Goal: Book appointment/travel/reservation

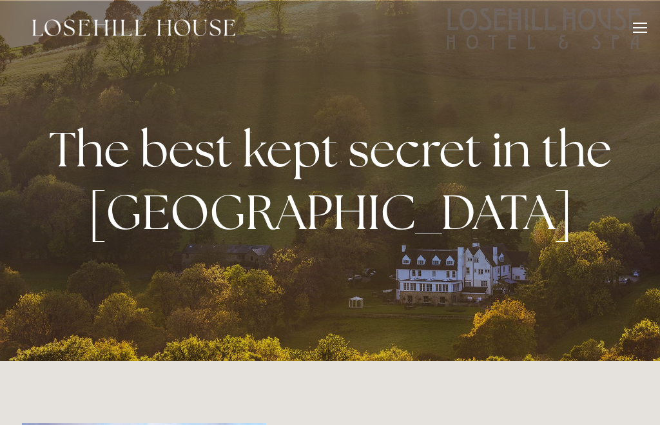
click at [645, 36] on div at bounding box center [640, 30] width 14 height 14
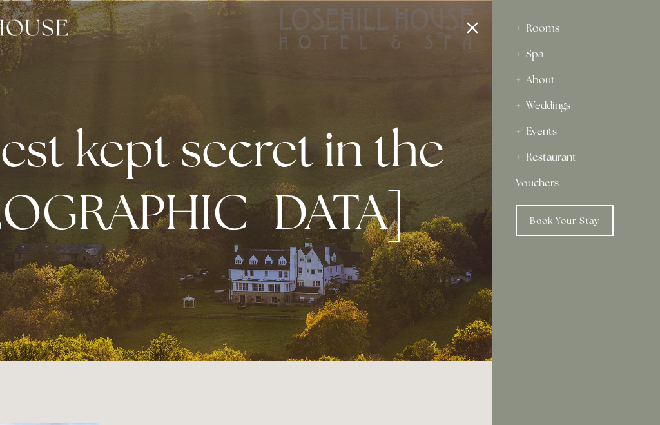
click at [548, 213] on link "Book Your Stay" at bounding box center [564, 220] width 98 height 31
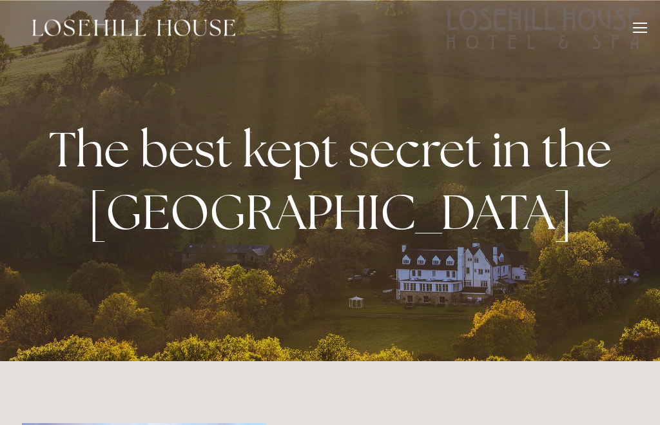
click at [639, 28] on div at bounding box center [640, 30] width 14 height 14
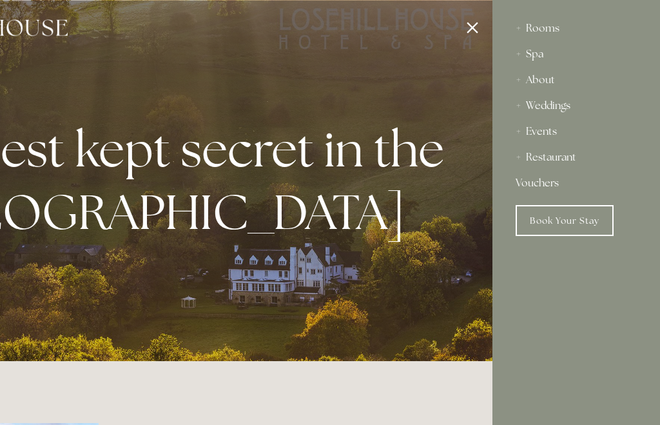
click at [573, 226] on link "Book Your Stay" at bounding box center [564, 220] width 98 height 31
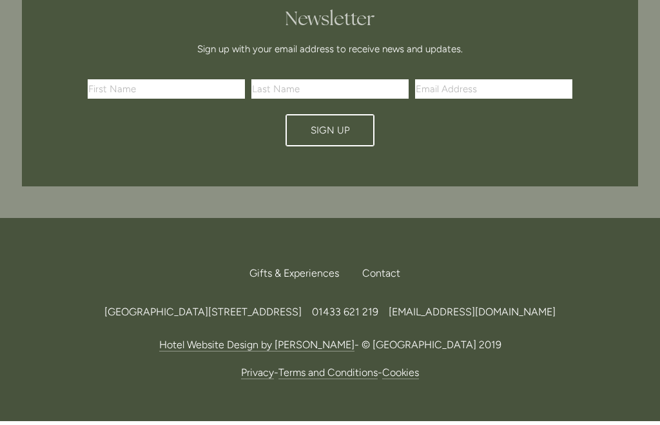
scroll to position [3850, 0]
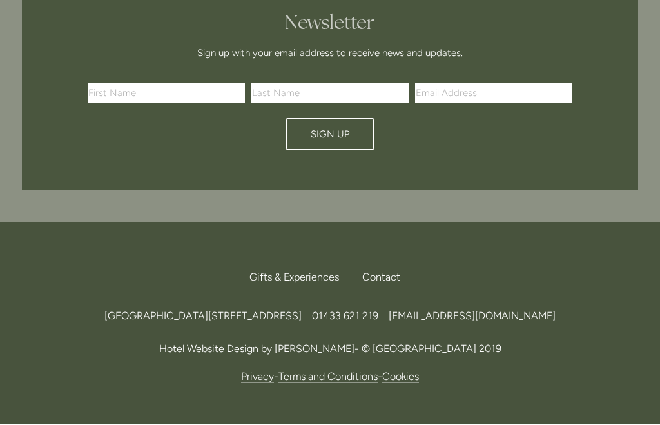
click at [384, 264] on div "Contact" at bounding box center [381, 278] width 59 height 28
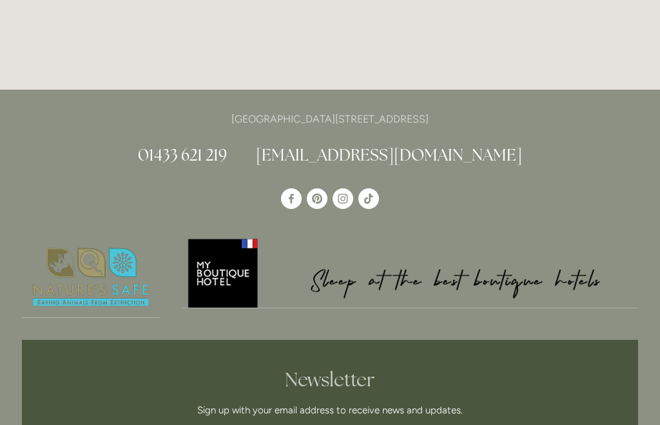
scroll to position [3493, 0]
